Goal: Transaction & Acquisition: Purchase product/service

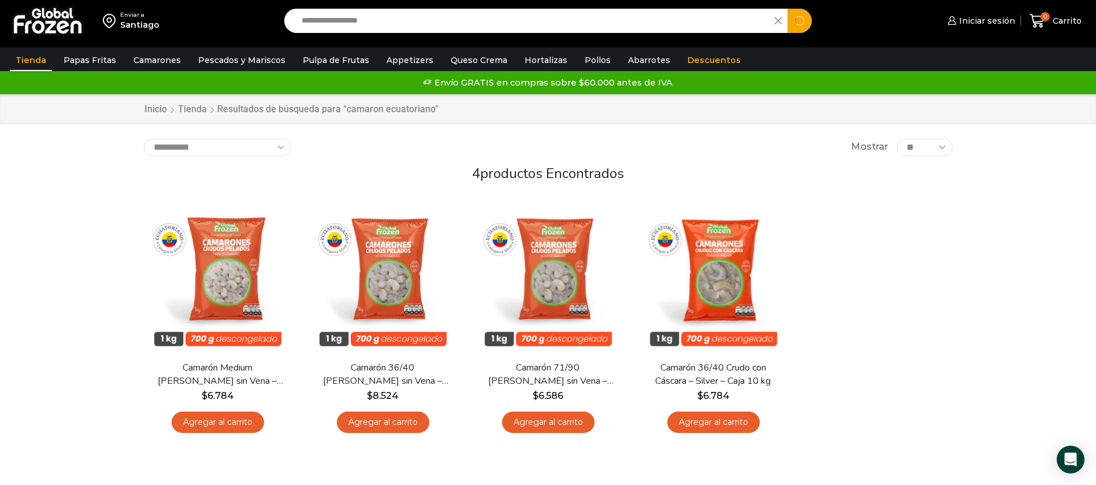
click at [386, 28] on input "**********" at bounding box center [533, 21] width 474 height 24
type input "******"
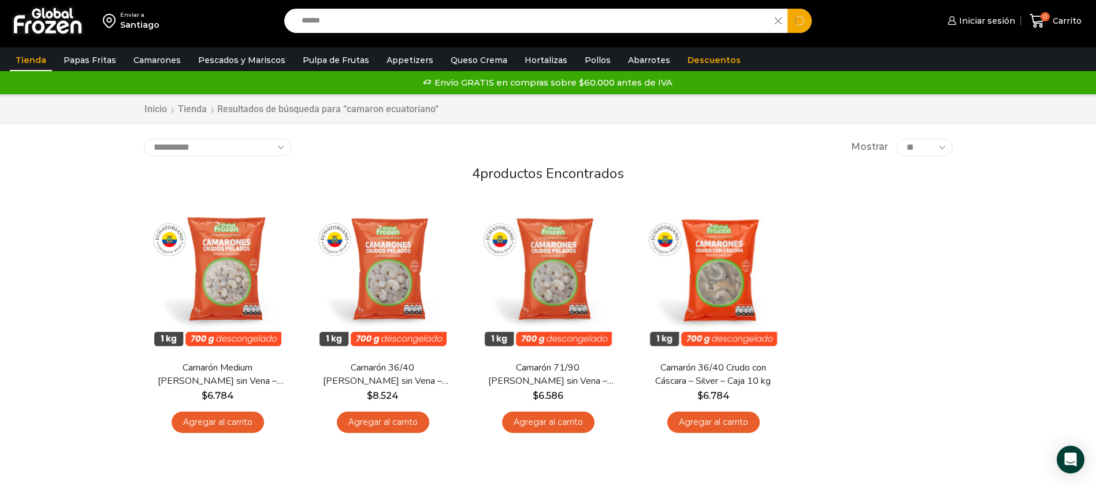
click at [788, 9] on button "Search" at bounding box center [800, 21] width 24 height 24
